Goal: Browse casually

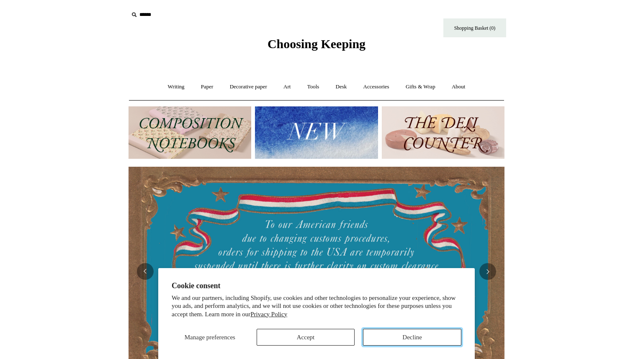
click at [451, 332] on button "Decline" at bounding box center [412, 337] width 98 height 17
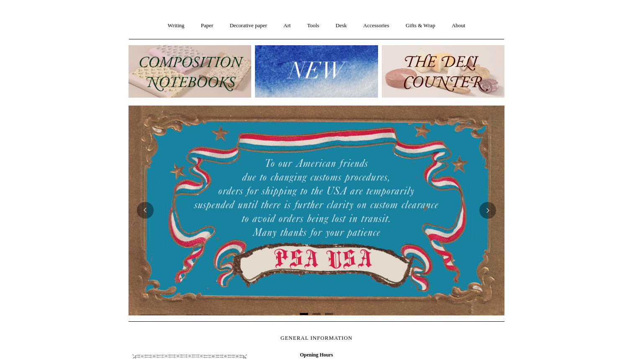
scroll to position [65, 0]
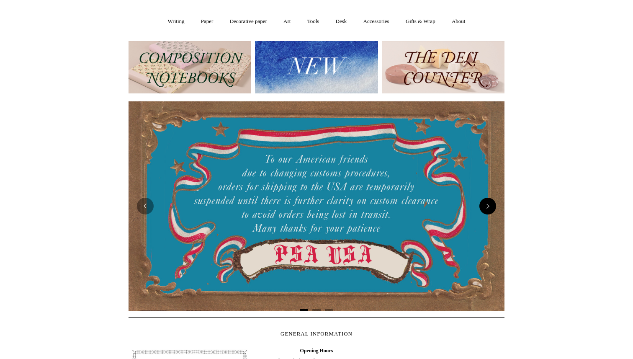
click at [494, 203] on button "Next" at bounding box center [487, 206] width 17 height 17
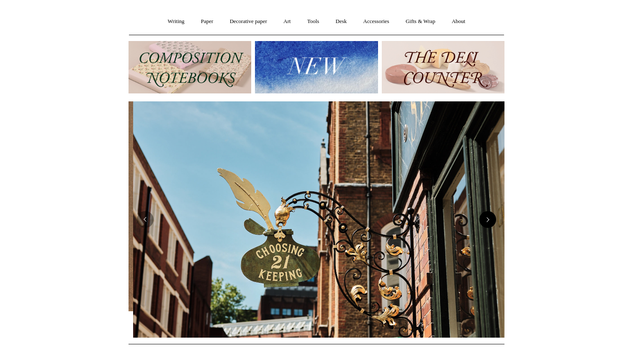
scroll to position [0, 376]
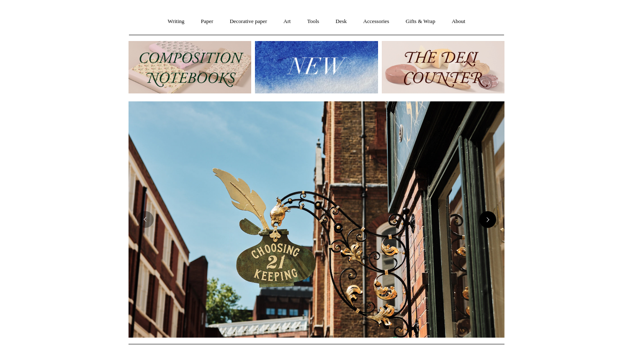
click at [494, 203] on img at bounding box center [317, 219] width 376 height 236
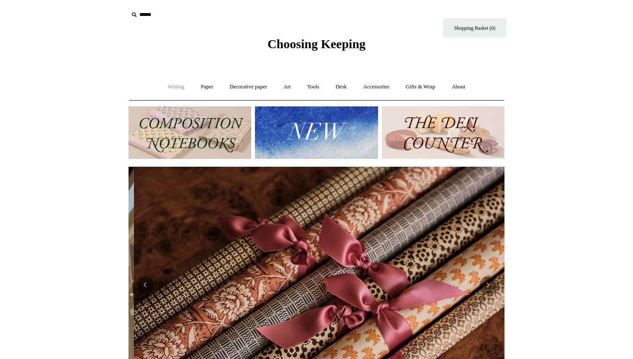
scroll to position [0, 752]
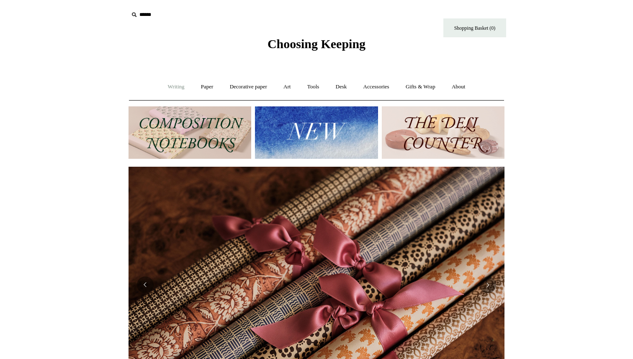
click at [170, 89] on link "Writing +" at bounding box center [176, 87] width 32 height 22
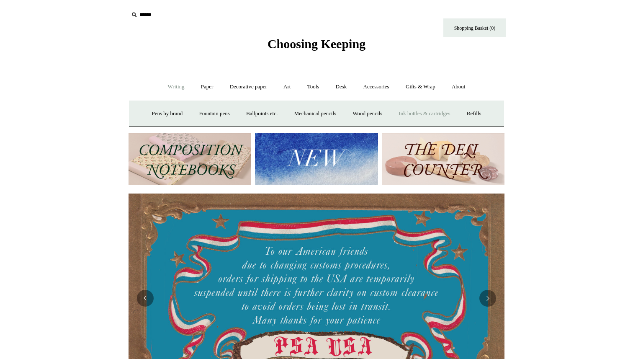
scroll to position [0, 0]
click at [313, 86] on link "Tools +" at bounding box center [313, 87] width 27 height 22
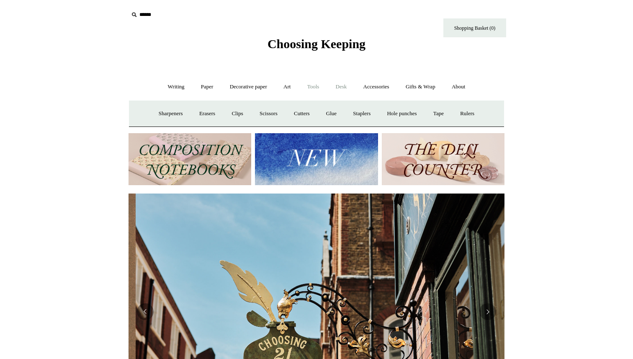
scroll to position [0, 376]
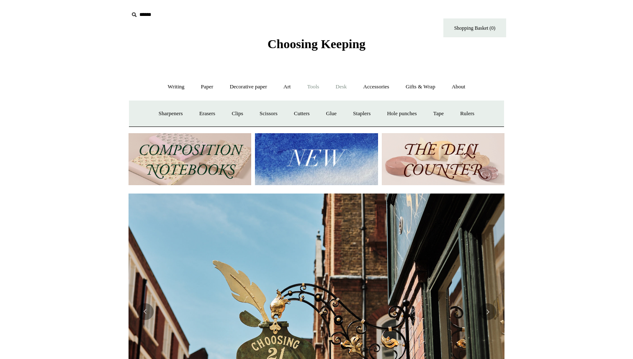
click at [344, 88] on link "Desk +" at bounding box center [341, 87] width 26 height 22
click at [261, 110] on link "Boxes & archiving" at bounding box center [250, 114] width 56 height 22
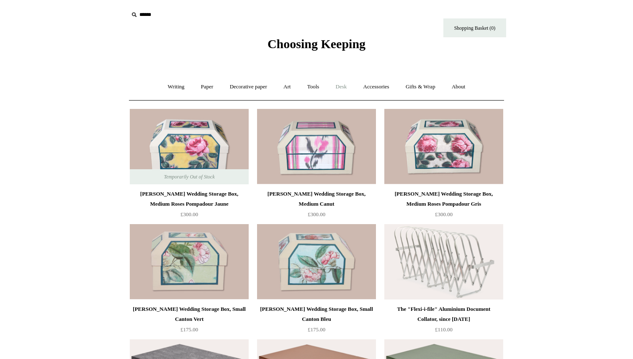
click at [343, 88] on link "Desk +" at bounding box center [341, 87] width 26 height 22
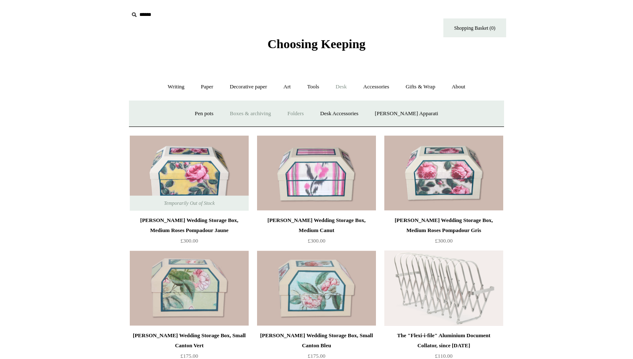
click at [309, 115] on link "Folders" at bounding box center [295, 114] width 31 height 22
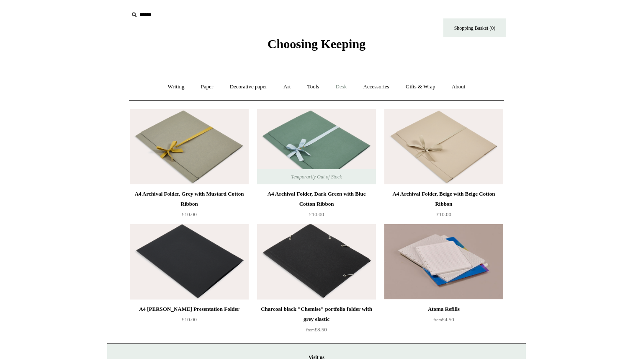
click at [343, 87] on link "Desk +" at bounding box center [341, 87] width 26 height 22
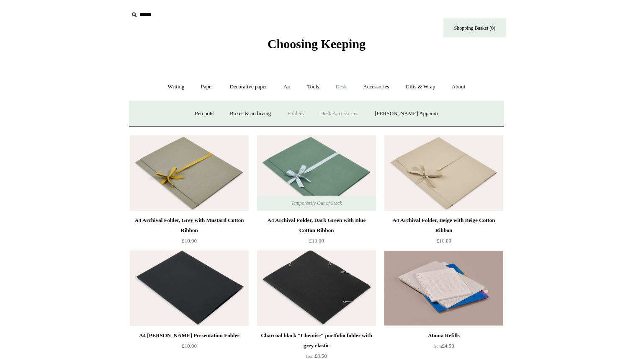
click at [366, 111] on link "Desk Accessories" at bounding box center [339, 114] width 53 height 22
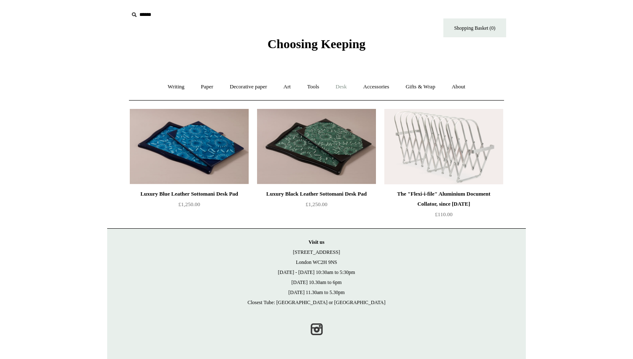
click at [337, 88] on link "Desk +" at bounding box center [341, 87] width 26 height 22
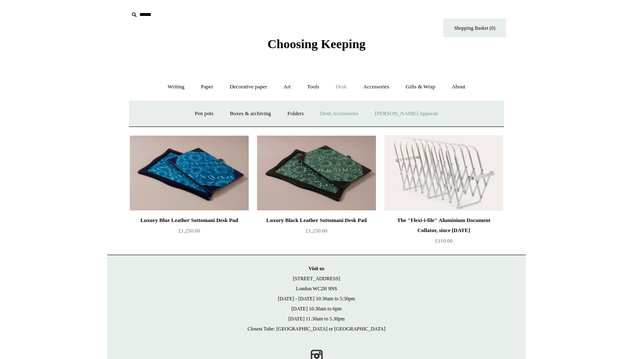
click at [423, 116] on link "Scanlon Apparati" at bounding box center [406, 114] width 78 height 22
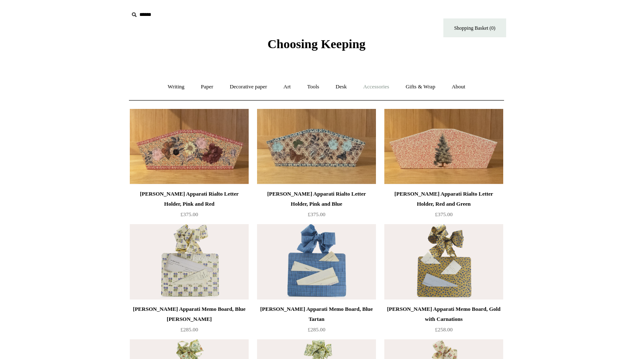
click at [374, 86] on link "Accessories +" at bounding box center [376, 87] width 41 height 22
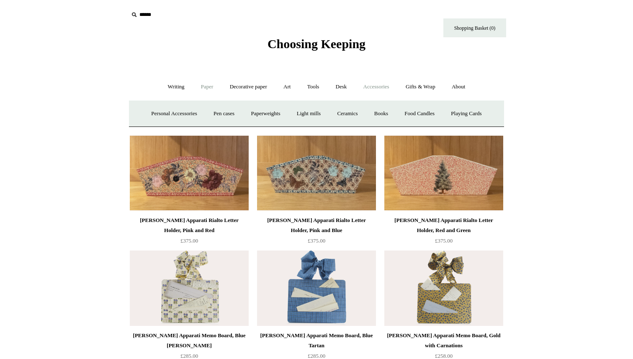
click at [207, 85] on link "Paper +" at bounding box center [207, 87] width 28 height 22
click at [204, 112] on link "Notebooks +" at bounding box center [199, 114] width 39 height 22
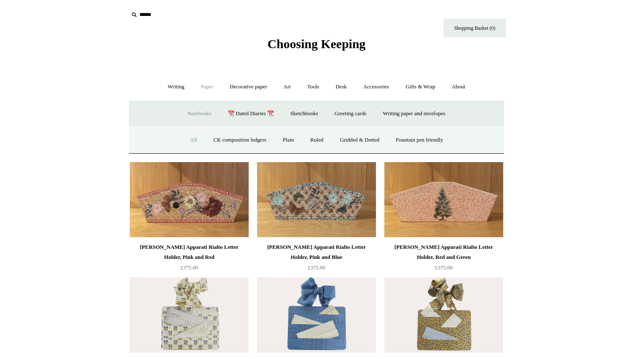
click at [188, 137] on link "All" at bounding box center [194, 140] width 22 height 22
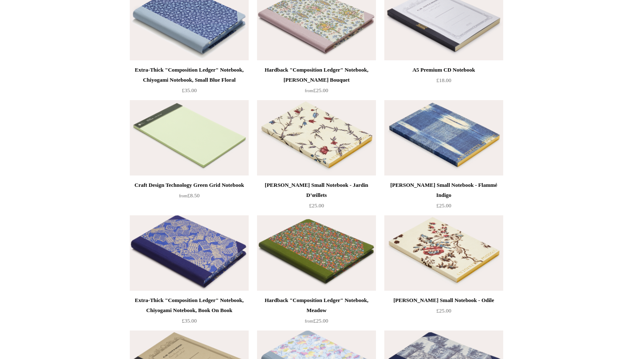
scroll to position [3531, 0]
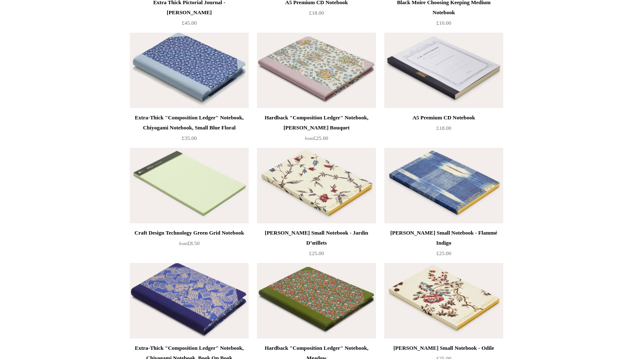
click at [173, 69] on img at bounding box center [189, 70] width 119 height 75
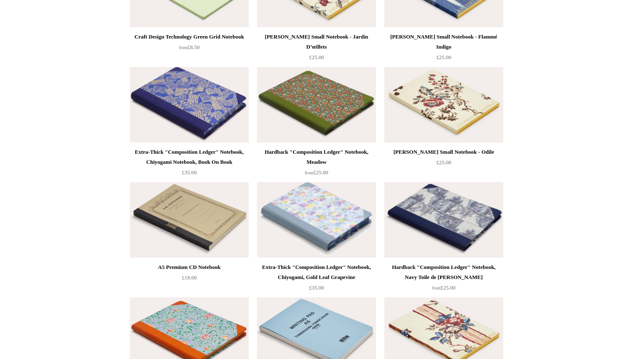
scroll to position [3698, 0]
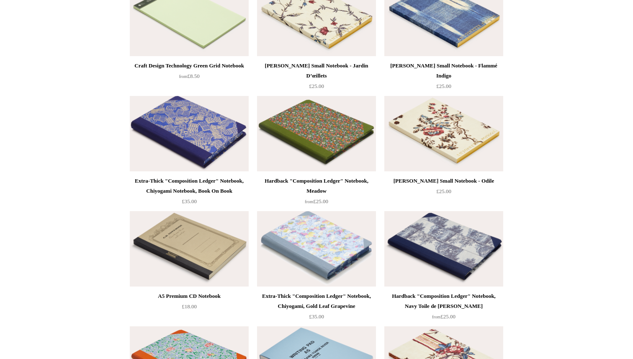
click at [201, 138] on img at bounding box center [189, 133] width 119 height 75
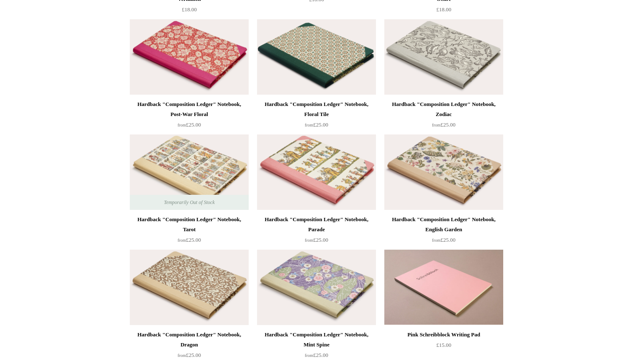
scroll to position [0, 0]
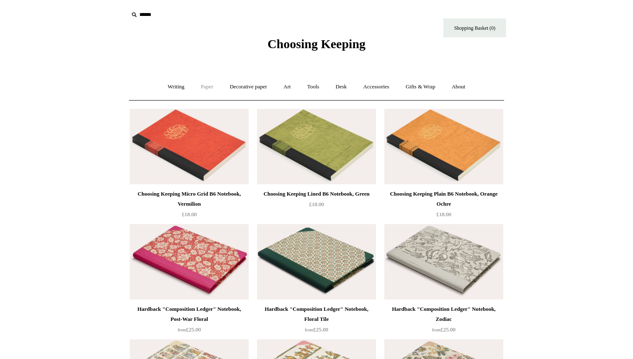
click at [204, 90] on link "Paper +" at bounding box center [207, 87] width 28 height 22
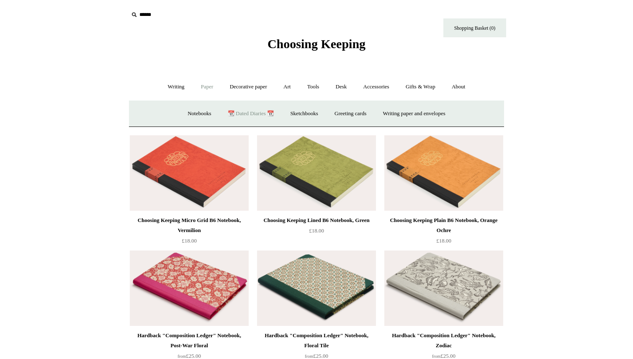
click at [245, 115] on link "📆 Dated Diaries 📆" at bounding box center [250, 114] width 61 height 22
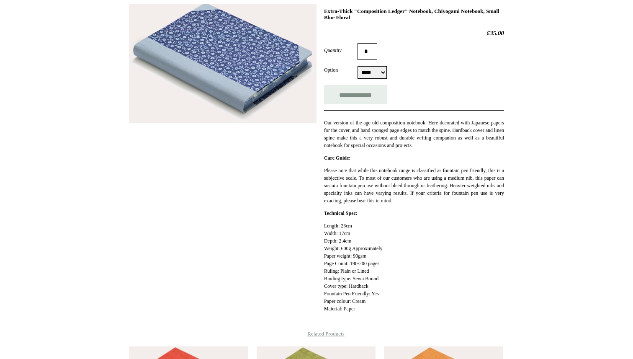
scroll to position [135, 0]
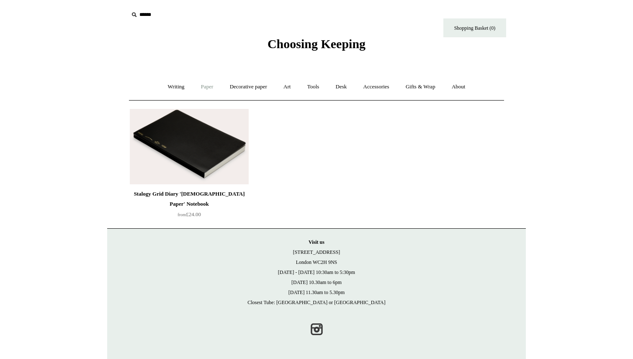
click at [203, 87] on link "Paper +" at bounding box center [207, 87] width 28 height 22
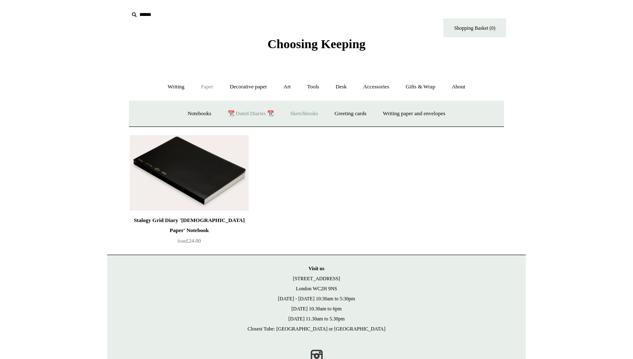
click at [306, 111] on link "Sketchbooks +" at bounding box center [304, 114] width 43 height 22
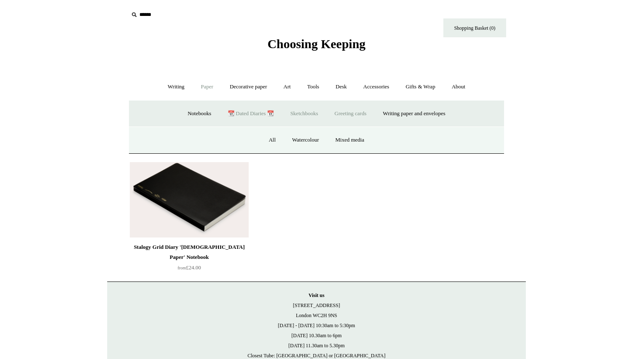
click at [372, 116] on link "Greeting cards +" at bounding box center [350, 114] width 47 height 22
click at [182, 138] on link "Birthday 🎁" at bounding box center [183, 140] width 42 height 22
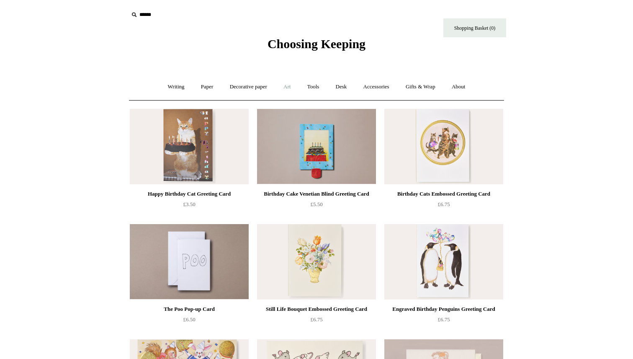
click at [296, 86] on link "Art +" at bounding box center [287, 87] width 22 height 22
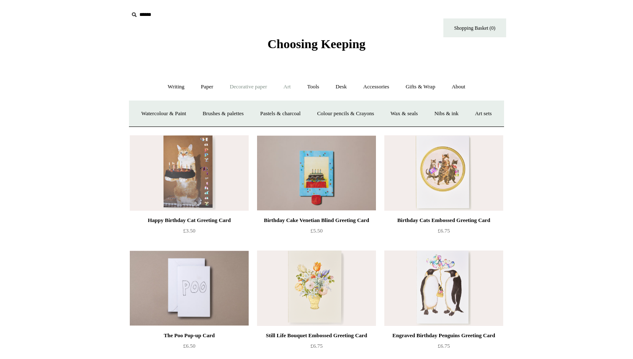
click at [250, 84] on link "Decorative paper +" at bounding box center [248, 87] width 52 height 22
click at [197, 86] on link "Paper +" at bounding box center [207, 87] width 28 height 22
click at [356, 116] on link "Greeting cards +" at bounding box center [350, 114] width 47 height 22
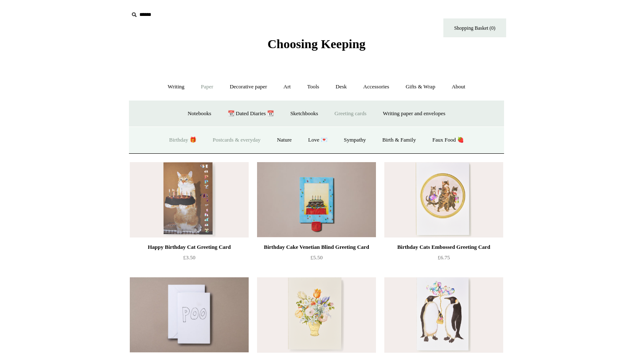
click at [245, 143] on link "Postcards & everyday" at bounding box center [236, 140] width 63 height 22
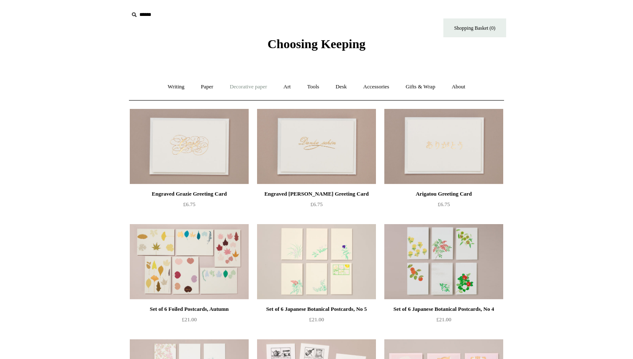
click at [237, 89] on link "Decorative paper +" at bounding box center [248, 87] width 52 height 22
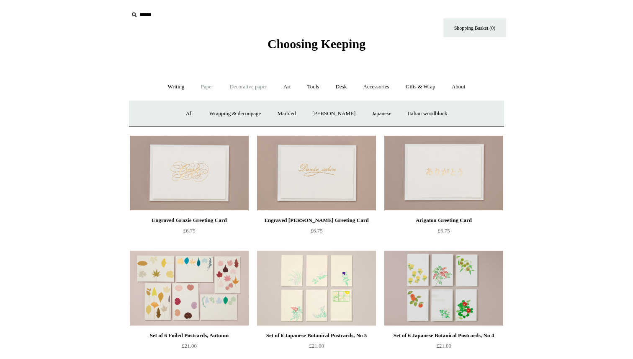
click at [203, 87] on link "Paper +" at bounding box center [207, 87] width 28 height 22
click at [361, 113] on link "Greeting cards +" at bounding box center [350, 114] width 47 height 22
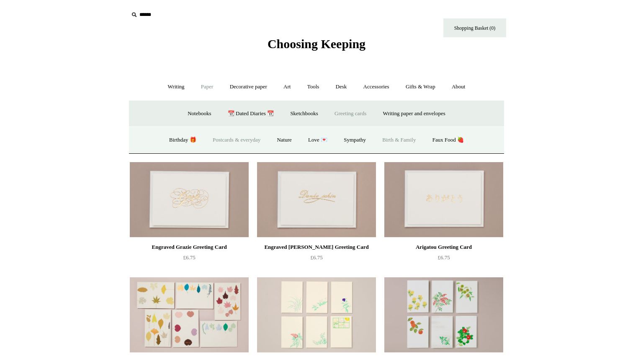
click at [406, 139] on link "Birth & Family" at bounding box center [399, 140] width 49 height 22
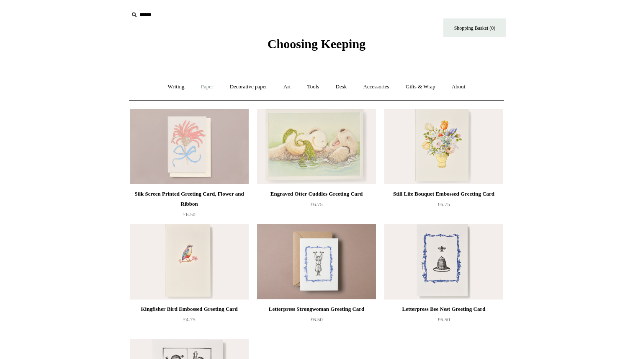
click at [195, 91] on link "Paper +" at bounding box center [207, 87] width 28 height 22
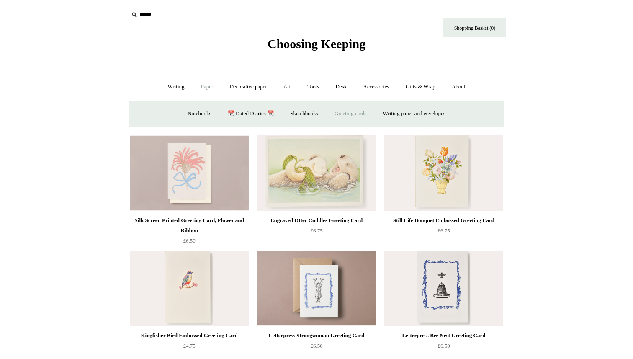
click at [339, 118] on link "Greeting cards +" at bounding box center [350, 114] width 47 height 22
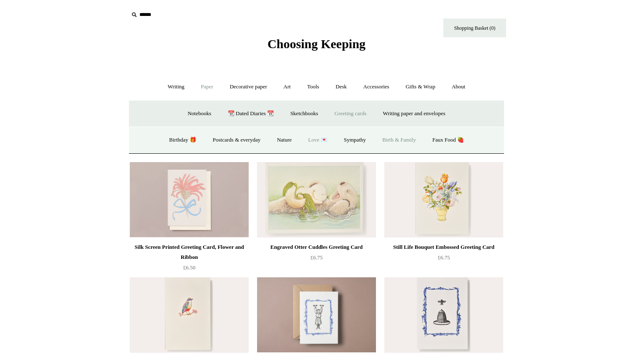
click at [319, 144] on link "Love 💌" at bounding box center [318, 140] width 34 height 22
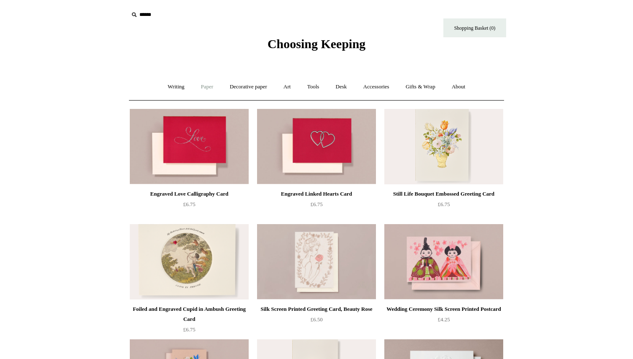
click at [207, 84] on link "Paper +" at bounding box center [207, 87] width 28 height 22
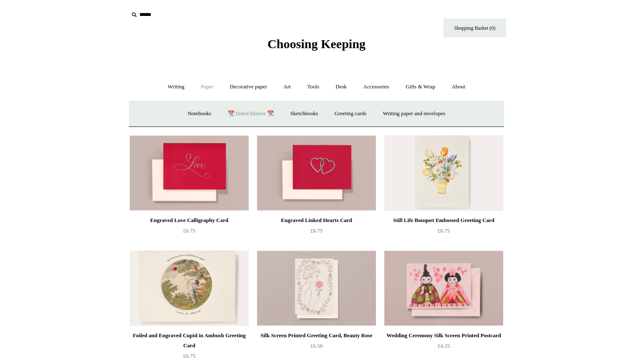
click at [260, 112] on link "📆 Dated Diaries 📆" at bounding box center [250, 114] width 61 height 22
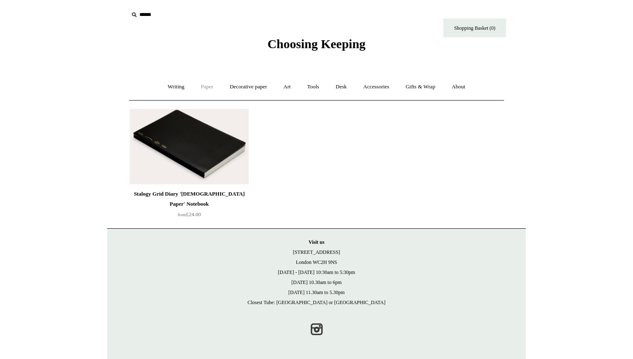
click at [207, 84] on link "Paper +" at bounding box center [207, 87] width 28 height 22
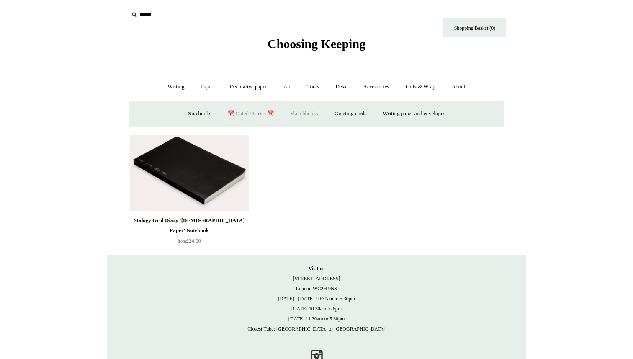
click at [309, 115] on link "Sketchbooks +" at bounding box center [304, 114] width 43 height 22
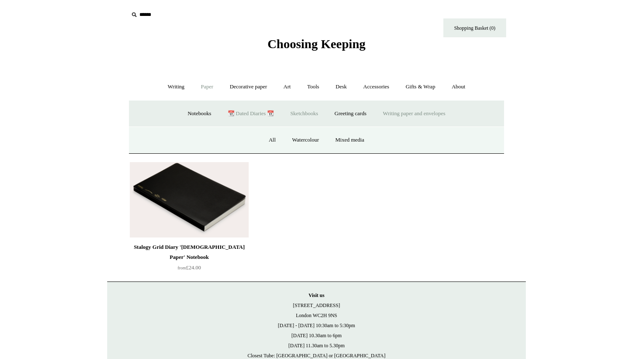
click at [428, 116] on link "Writing paper and envelopes +" at bounding box center [414, 114] width 77 height 22
click at [229, 139] on link "All" at bounding box center [229, 140] width 22 height 22
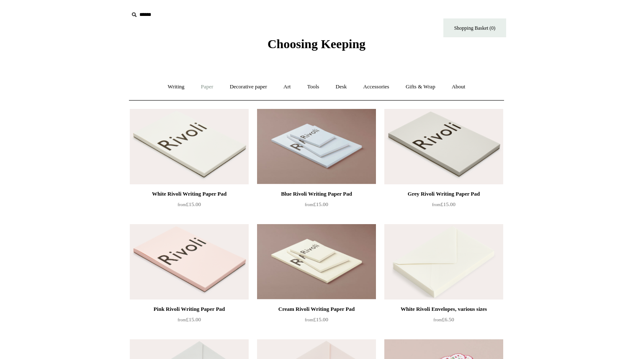
click at [207, 88] on link "Paper +" at bounding box center [207, 87] width 28 height 22
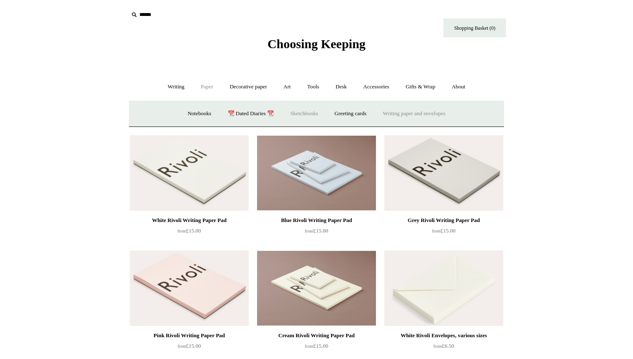
click at [299, 117] on link "Sketchbooks +" at bounding box center [304, 114] width 43 height 22
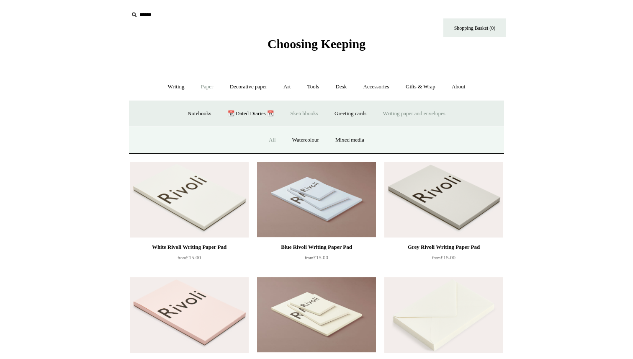
click at [276, 143] on link "All" at bounding box center [272, 140] width 22 height 22
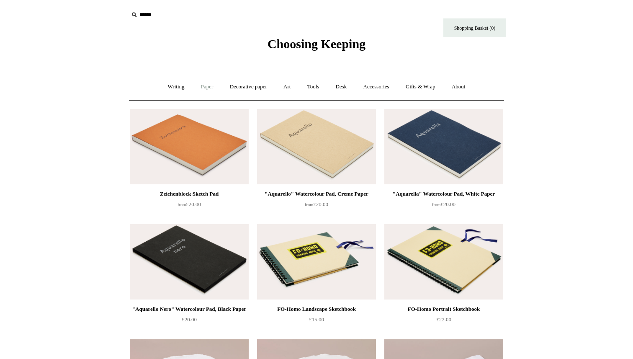
click at [198, 89] on link "Paper +" at bounding box center [207, 87] width 28 height 22
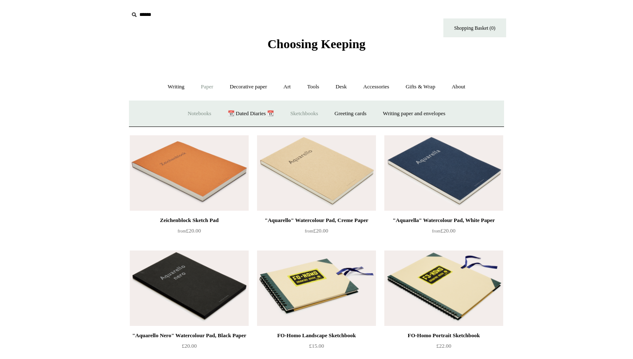
click at [201, 111] on link "Notebooks +" at bounding box center [199, 114] width 39 height 22
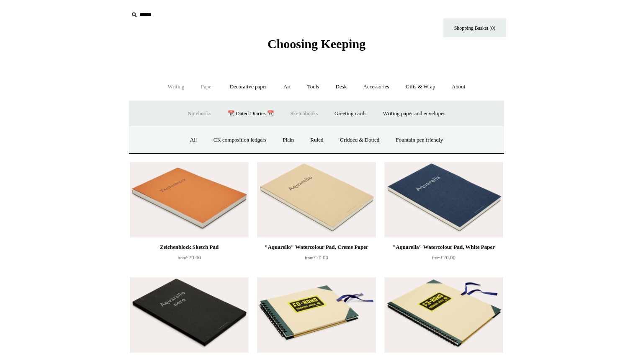
click at [165, 90] on link "Writing +" at bounding box center [176, 87] width 32 height 22
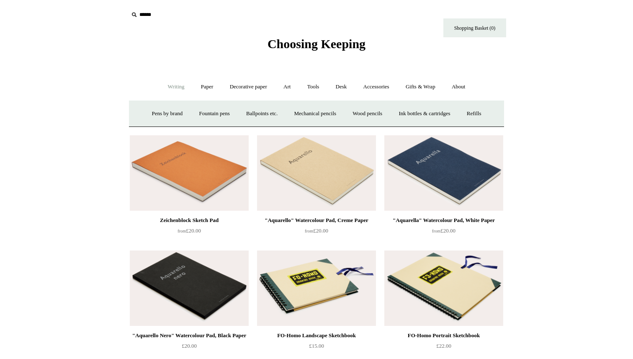
click at [164, 90] on link "Writing -" at bounding box center [176, 87] width 32 height 22
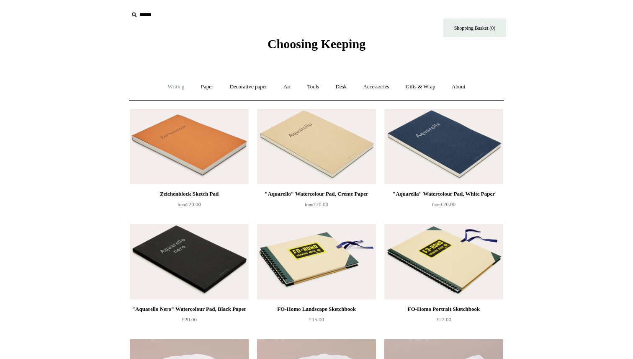
click at [164, 90] on link "Writing +" at bounding box center [176, 87] width 32 height 22
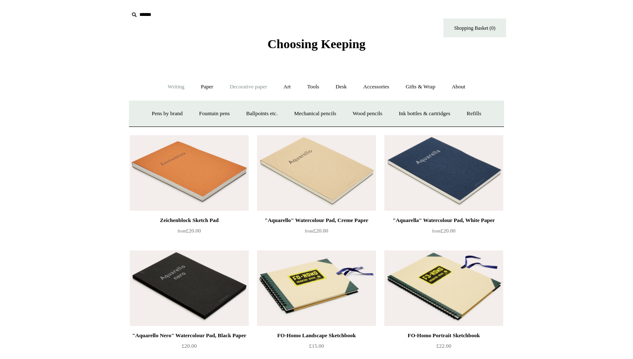
click at [263, 86] on link "Decorative paper +" at bounding box center [248, 87] width 52 height 22
click at [291, 85] on link "Art +" at bounding box center [287, 87] width 22 height 22
click at [308, 85] on link "Tools +" at bounding box center [313, 87] width 27 height 22
click at [350, 86] on link "Desk +" at bounding box center [341, 87] width 26 height 22
click at [378, 89] on link "Accessories +" at bounding box center [376, 87] width 41 height 22
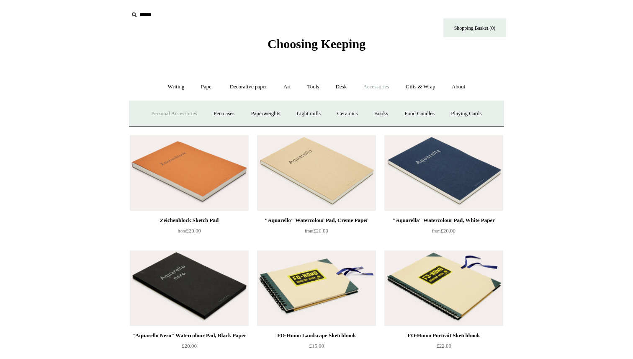
click at [165, 117] on link "Personal Accessories +" at bounding box center [174, 114] width 61 height 22
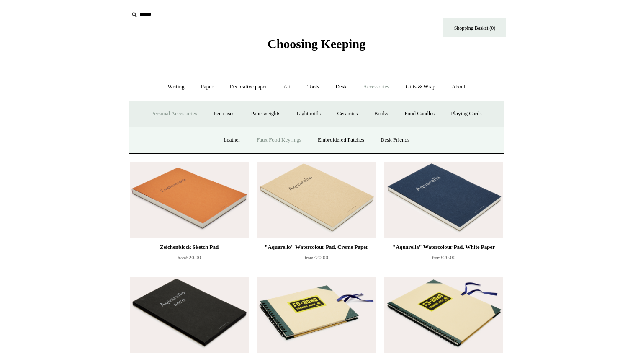
click at [277, 135] on link "Faux Food Keyrings" at bounding box center [279, 140] width 60 height 22
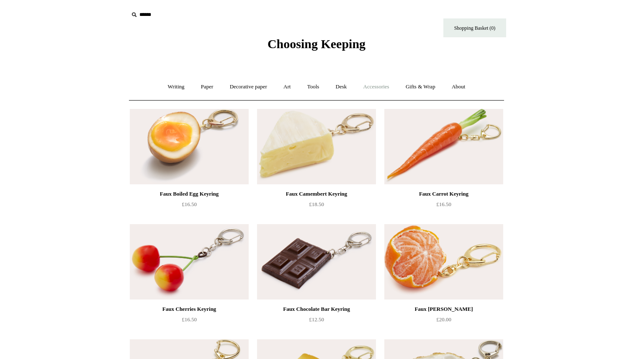
click at [386, 82] on link "Accessories +" at bounding box center [376, 87] width 41 height 22
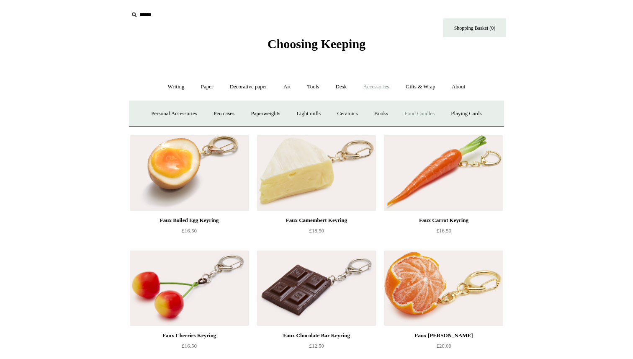
click at [416, 113] on link "Food Candles" at bounding box center [419, 114] width 45 height 22
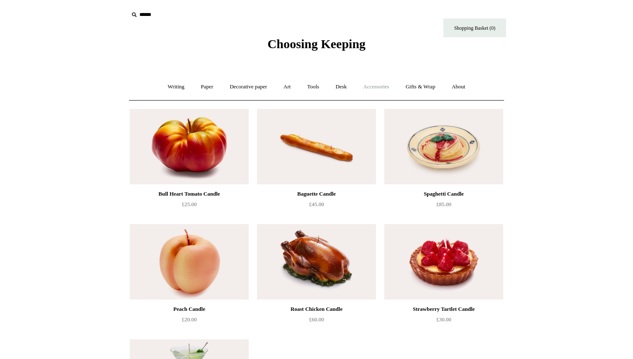
click at [388, 87] on link "Accessories +" at bounding box center [376, 87] width 41 height 22
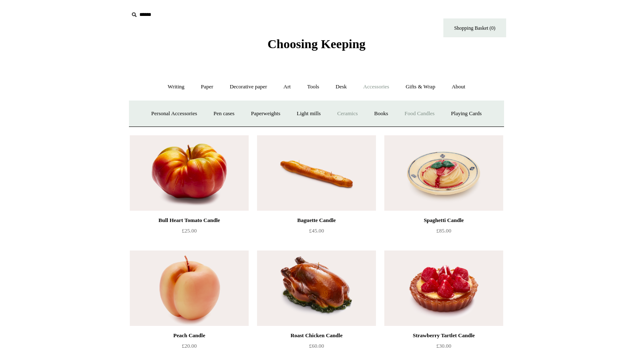
click at [353, 113] on link "Ceramics +" at bounding box center [348, 114] width 36 height 22
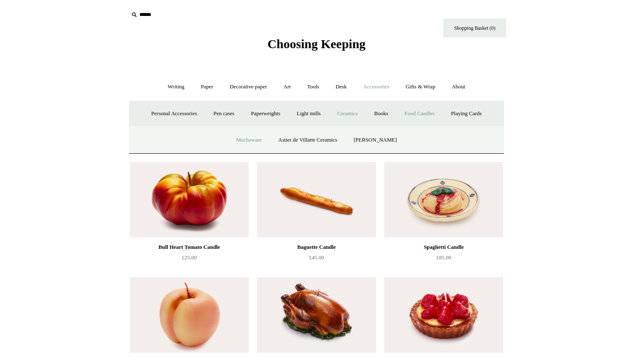
click at [250, 140] on link "Mochaware" at bounding box center [249, 140] width 41 height 22
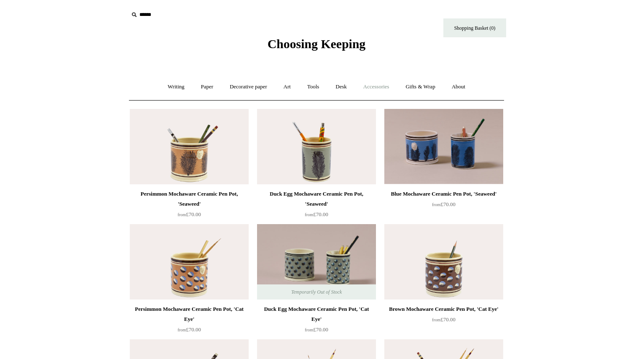
click at [381, 84] on link "Accessories +" at bounding box center [376, 87] width 41 height 22
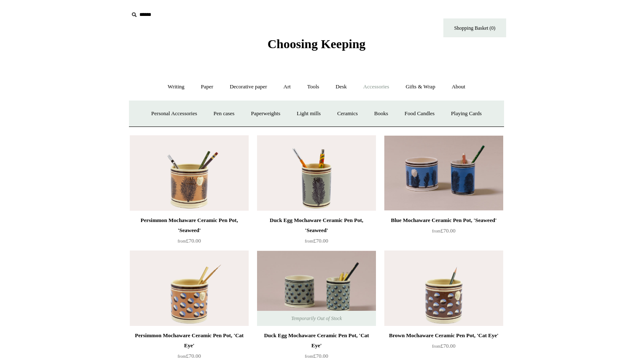
click at [446, 175] on img at bounding box center [443, 172] width 119 height 75
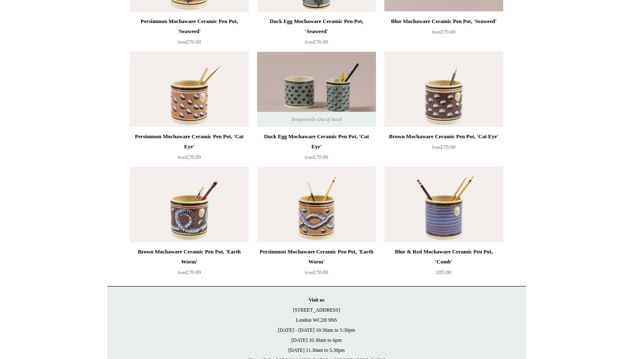
scroll to position [257, 0]
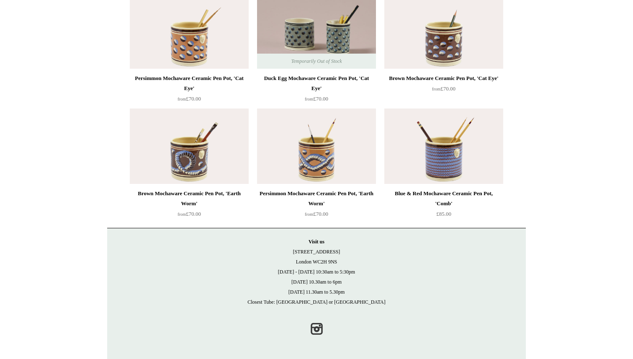
click at [299, 37] on img at bounding box center [316, 30] width 119 height 75
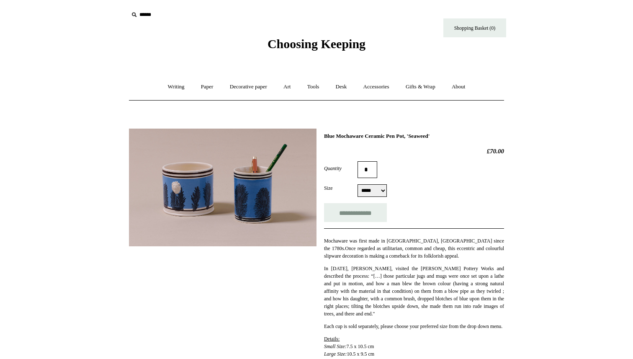
click at [379, 186] on select "***** *****" at bounding box center [372, 190] width 29 height 13
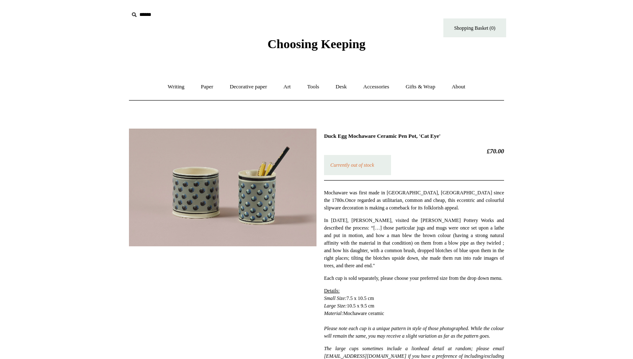
click at [350, 168] on p "Currently out of stock" at bounding box center [357, 165] width 67 height 20
click at [372, 86] on link "Accessories +" at bounding box center [376, 87] width 41 height 22
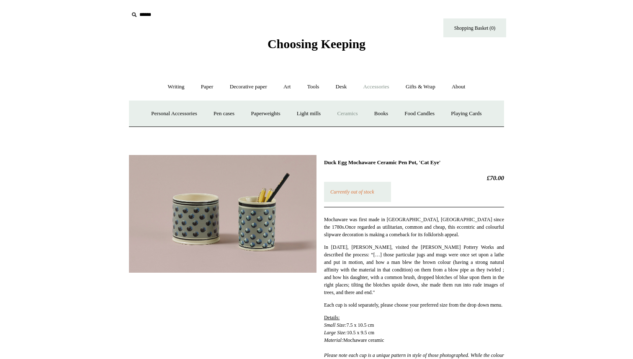
click at [345, 113] on link "Ceramics +" at bounding box center [348, 114] width 36 height 22
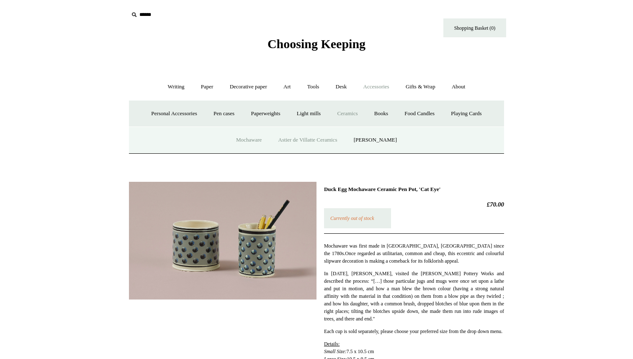
click at [319, 146] on link "Astier de Villatte Ceramics" at bounding box center [308, 140] width 74 height 22
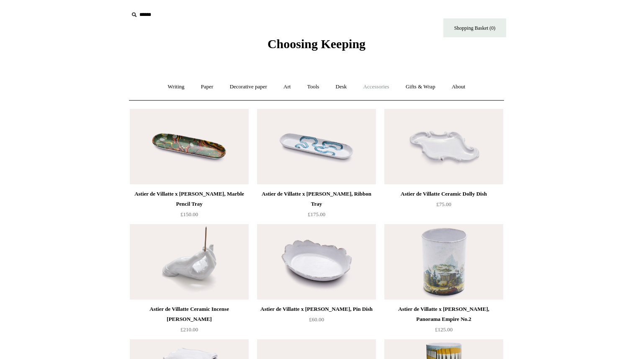
click at [372, 88] on link "Accessories +" at bounding box center [376, 87] width 41 height 22
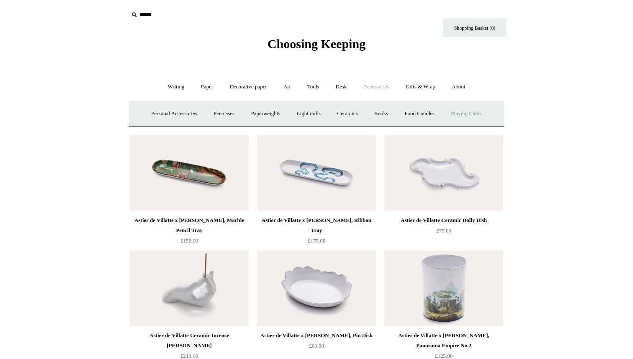
click at [459, 116] on link "Playing Cards" at bounding box center [466, 114] width 46 height 22
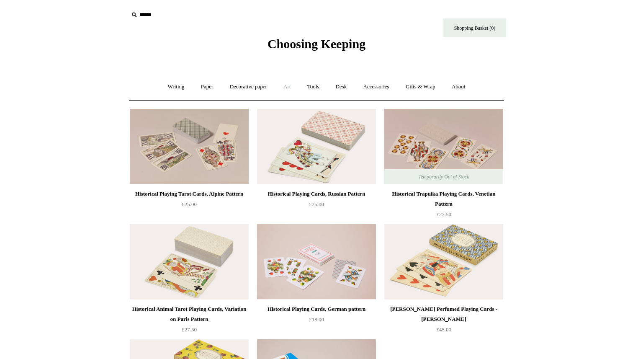
click at [289, 88] on link "Art +" at bounding box center [287, 87] width 22 height 22
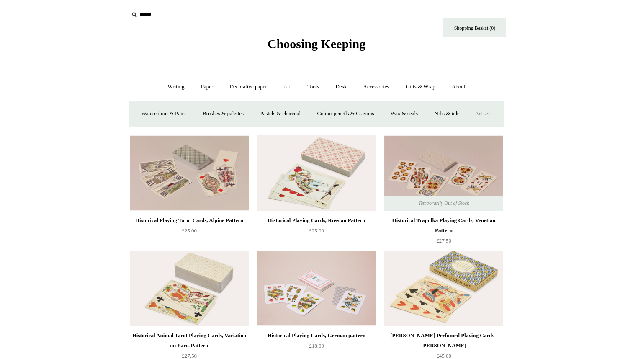
click at [467, 125] on link "Art sets" at bounding box center [483, 114] width 32 height 22
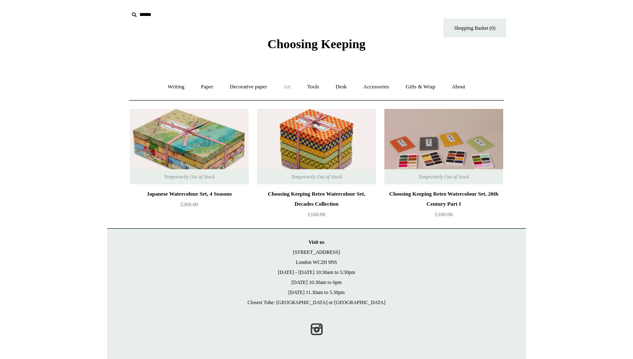
click at [288, 92] on link "Art +" at bounding box center [287, 87] width 22 height 22
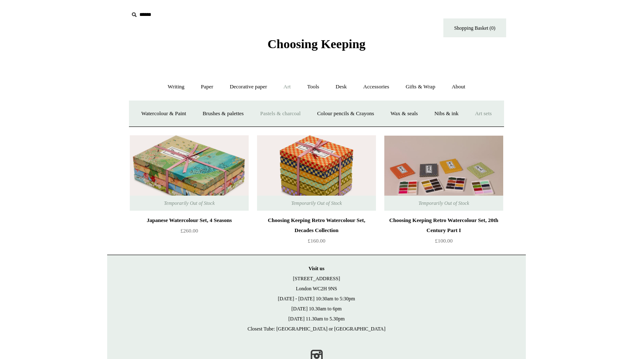
click at [294, 113] on link "Pastels & charcoal" at bounding box center [280, 114] width 56 height 22
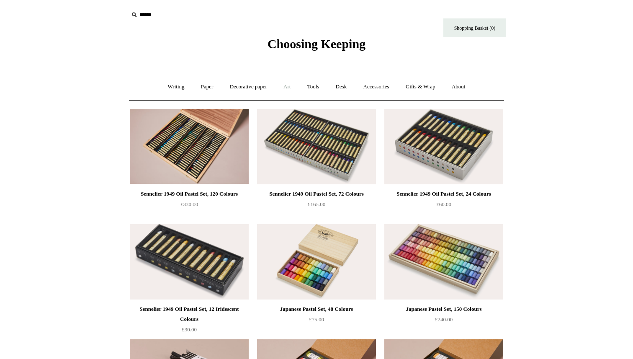
click at [287, 84] on link "Art +" at bounding box center [287, 87] width 22 height 22
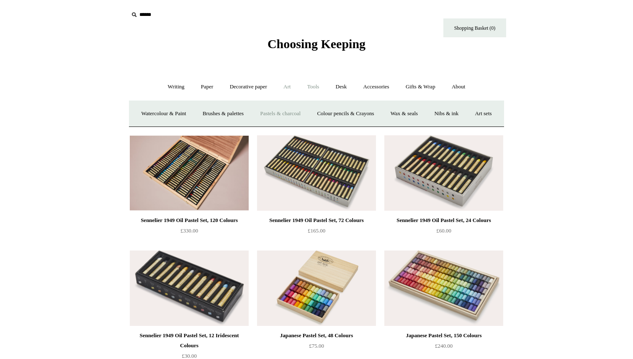
click at [309, 84] on link "Tools +" at bounding box center [313, 87] width 27 height 22
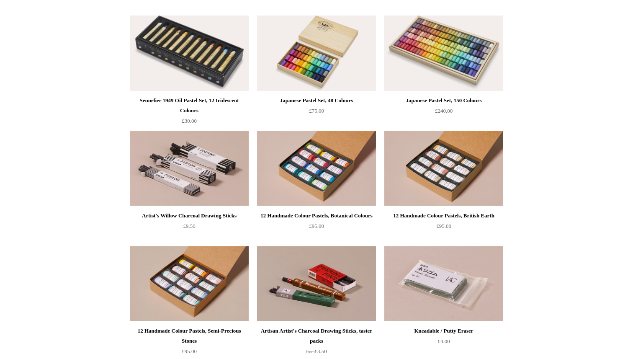
scroll to position [415, 0]
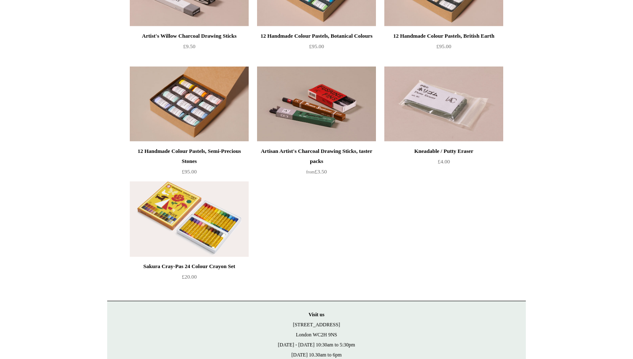
click at [170, 238] on img at bounding box center [189, 218] width 119 height 75
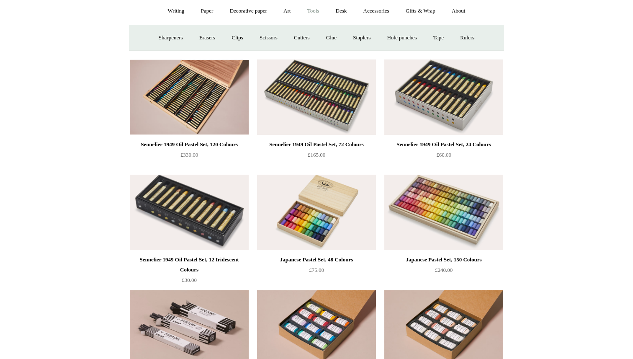
scroll to position [0, 0]
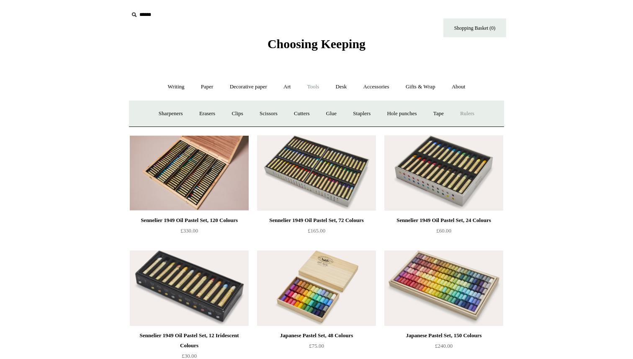
click at [470, 115] on link "Rulers" at bounding box center [467, 114] width 29 height 22
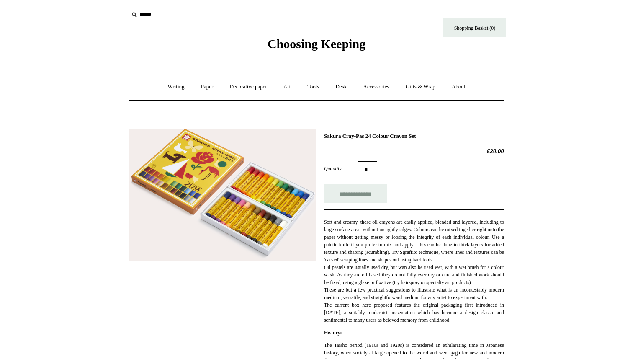
click at [195, 186] on img at bounding box center [223, 195] width 188 height 133
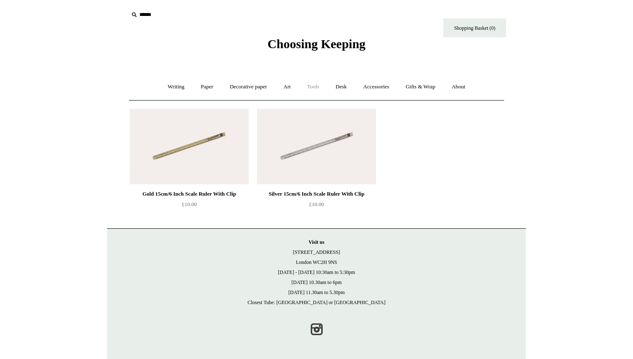
click at [310, 89] on link "Tools +" at bounding box center [313, 87] width 27 height 22
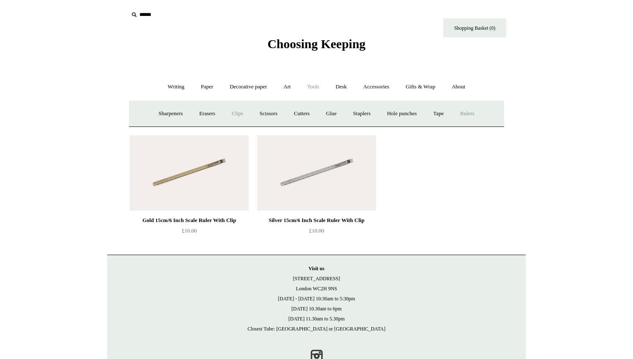
click at [234, 114] on link "Clips +" at bounding box center [237, 114] width 26 height 22
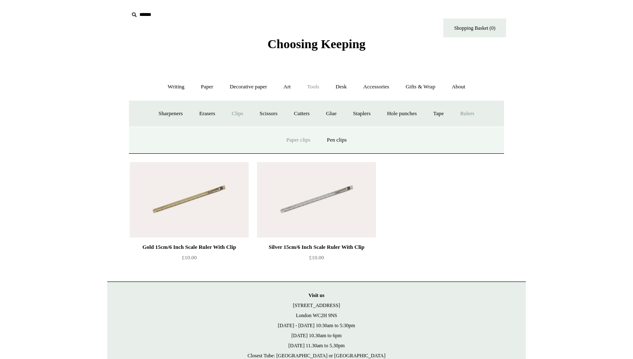
click at [301, 139] on link "Paper clips" at bounding box center [298, 140] width 39 height 22
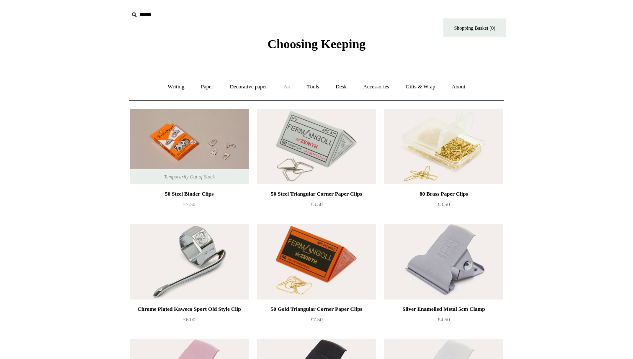
click at [281, 88] on link "Art +" at bounding box center [287, 87] width 22 height 22
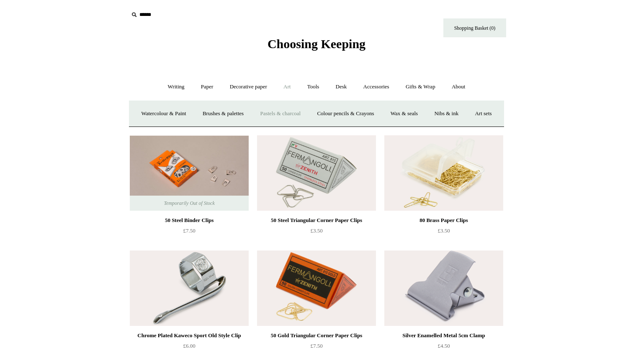
click at [291, 118] on link "Pastels & charcoal" at bounding box center [280, 114] width 56 height 22
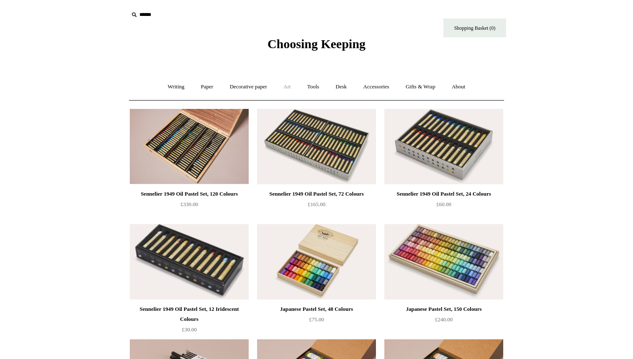
click at [290, 88] on link "Art +" at bounding box center [287, 87] width 22 height 22
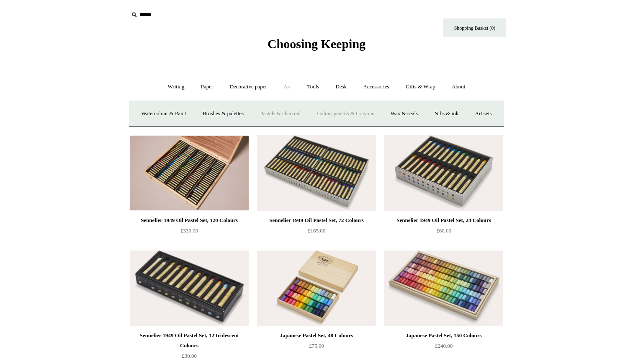
click at [345, 109] on link "Colour pencils & Crayons" at bounding box center [345, 114] width 72 height 22
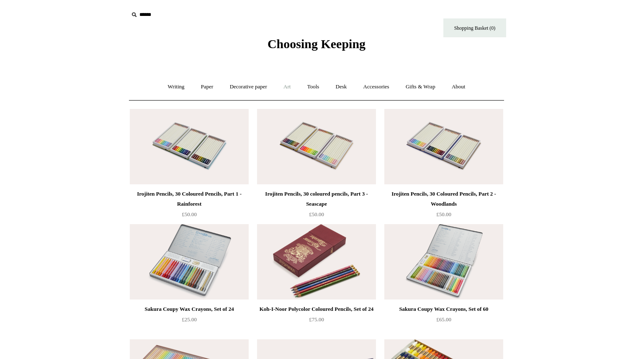
click at [294, 87] on link "Art +" at bounding box center [287, 87] width 22 height 22
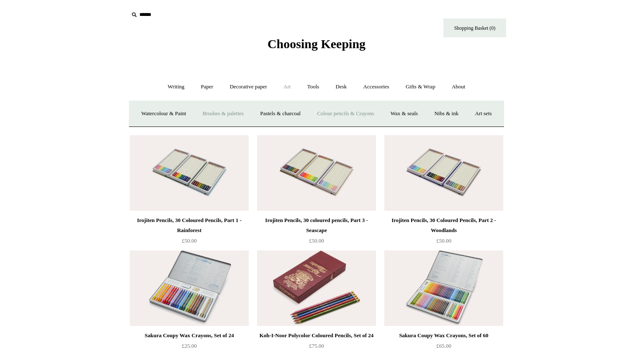
click at [247, 109] on link "Brushes & palettes" at bounding box center [223, 114] width 56 height 22
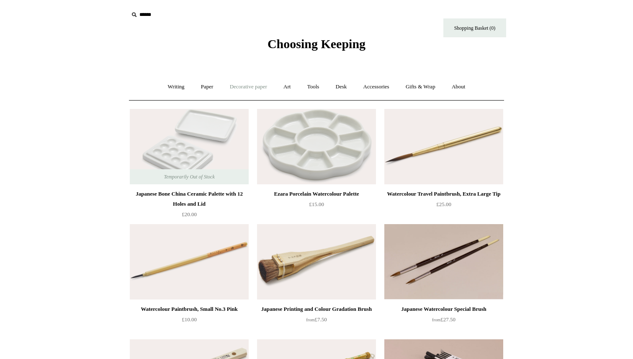
click at [247, 87] on link "Decorative paper +" at bounding box center [248, 87] width 52 height 22
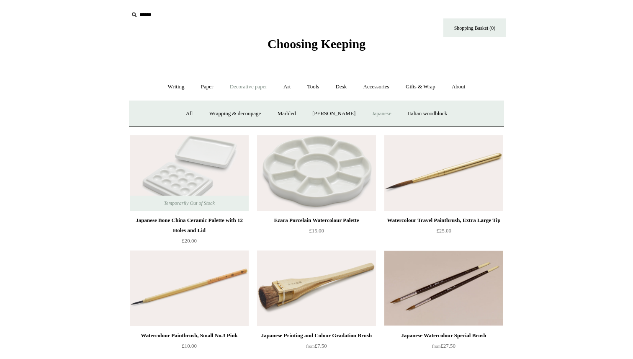
click at [382, 113] on link "Japanese" at bounding box center [381, 114] width 34 height 22
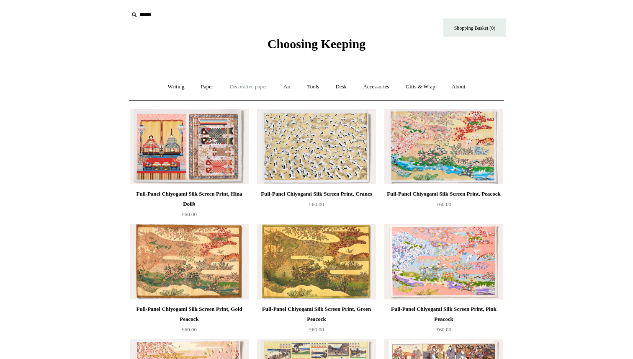
click at [235, 88] on link "Decorative paper +" at bounding box center [248, 87] width 52 height 22
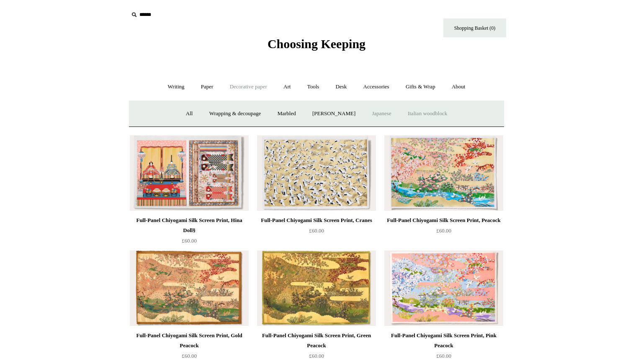
click at [437, 116] on link "Italian woodblock" at bounding box center [427, 114] width 54 height 22
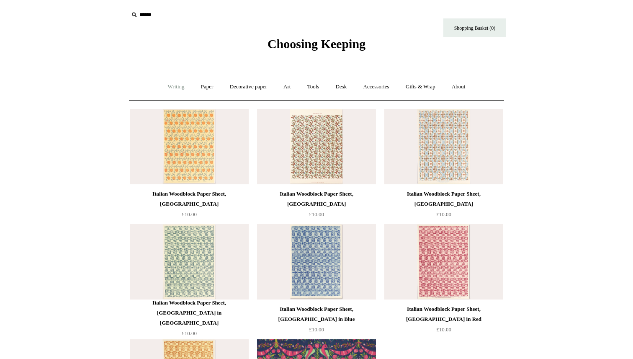
click at [183, 83] on link "Writing +" at bounding box center [176, 87] width 32 height 22
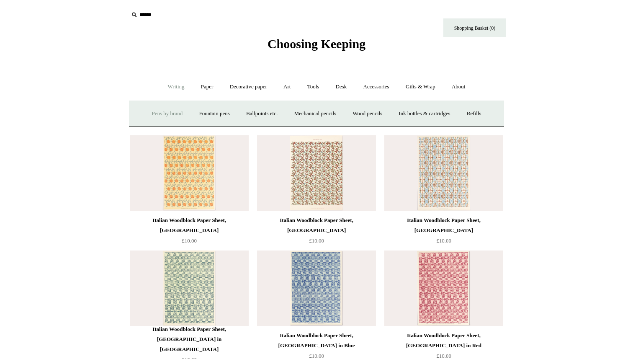
click at [173, 116] on link "Pens by brand +" at bounding box center [167, 114] width 46 height 22
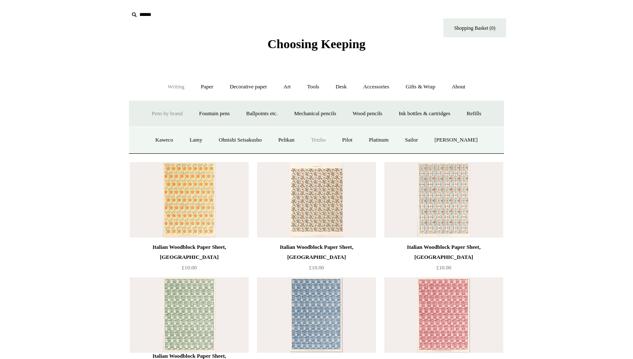
click at [322, 139] on link "Tetzbo" at bounding box center [319, 140] width 30 height 22
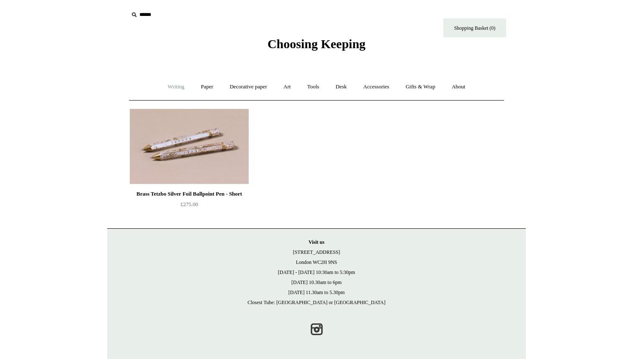
click at [175, 91] on link "Writing +" at bounding box center [176, 87] width 32 height 22
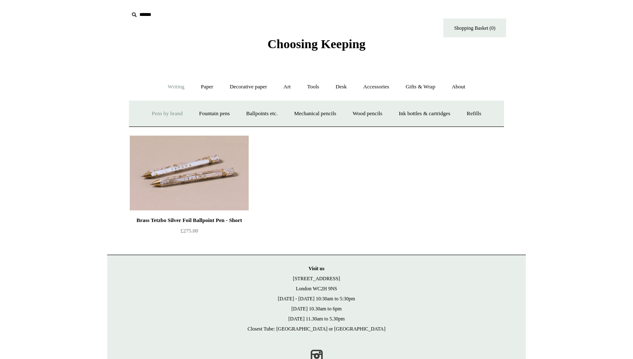
click at [161, 109] on link "Pens by brand +" at bounding box center [167, 114] width 46 height 22
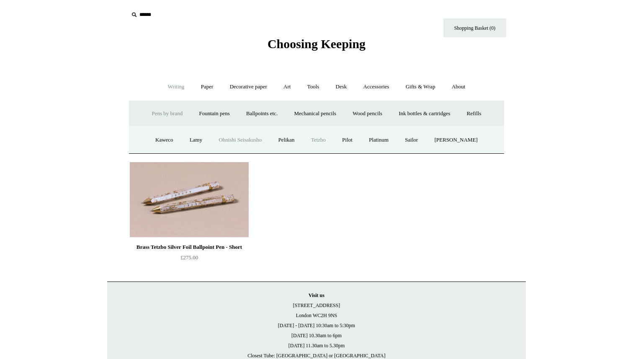
click at [239, 139] on link "Ohnishi Seisakusho" at bounding box center [240, 140] width 58 height 22
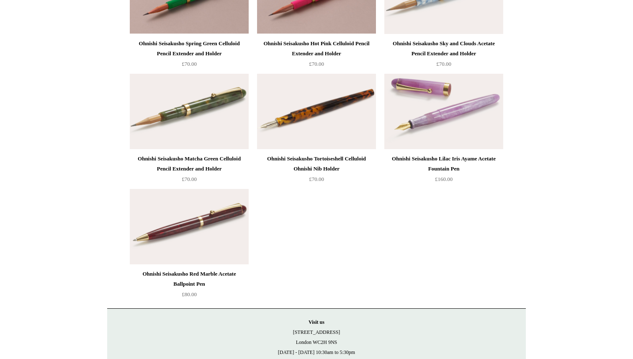
scroll to position [1267, 0]
